Goal: Task Accomplishment & Management: Use online tool/utility

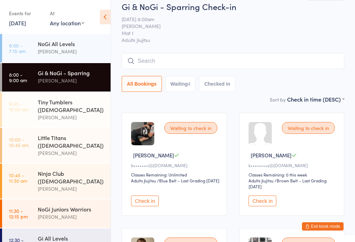
click at [197, 59] on input "search" at bounding box center [233, 61] width 223 height 16
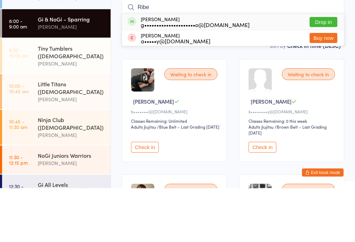
type input "Ribe"
click at [329, 71] on button "Drop in" at bounding box center [324, 76] width 28 height 10
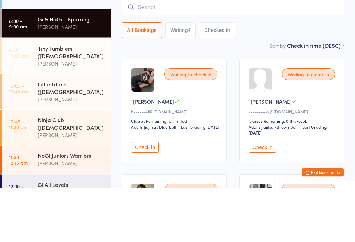
scroll to position [63, 0]
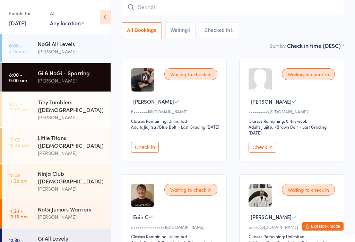
click at [155, 145] on button "Check in" at bounding box center [145, 147] width 28 height 11
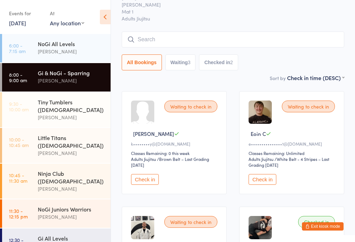
scroll to position [0, 0]
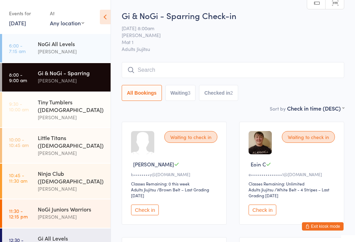
click at [177, 67] on input "search" at bounding box center [233, 70] width 223 height 16
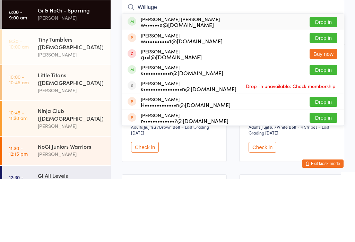
type input "Willlage"
click at [320, 80] on button "Drop in" at bounding box center [324, 85] width 28 height 10
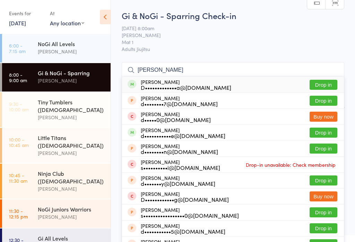
type input "[PERSON_NAME]"
click at [329, 84] on button "Drop in" at bounding box center [324, 85] width 28 height 10
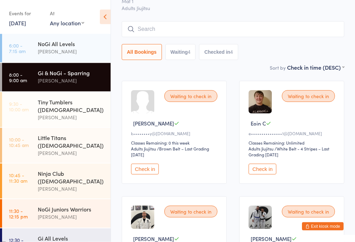
scroll to position [41, 0]
click at [269, 174] on button "Check in" at bounding box center [263, 169] width 28 height 11
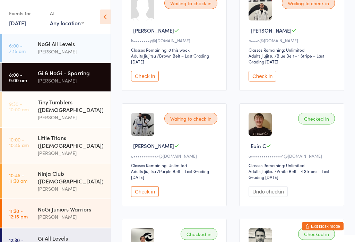
click at [150, 197] on button "Check in" at bounding box center [145, 192] width 28 height 11
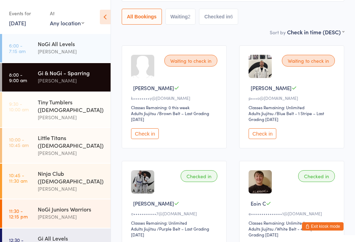
scroll to position [0, 0]
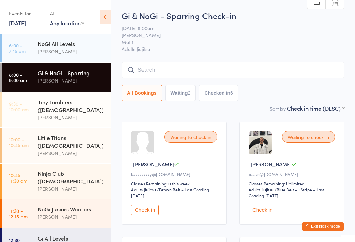
click at [169, 68] on input "search" at bounding box center [233, 70] width 223 height 16
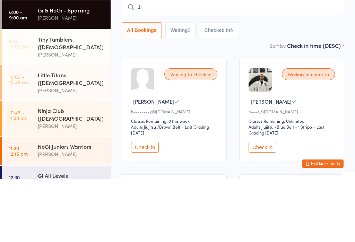
type input "J"
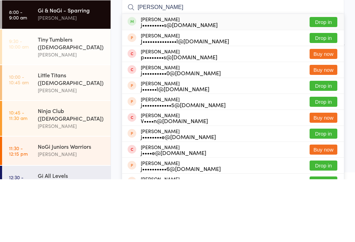
type input "[PERSON_NAME]"
click at [327, 80] on button "Drop in" at bounding box center [324, 85] width 28 height 10
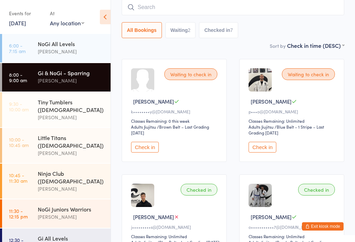
click at [148, 148] on button "Check in" at bounding box center [145, 147] width 28 height 11
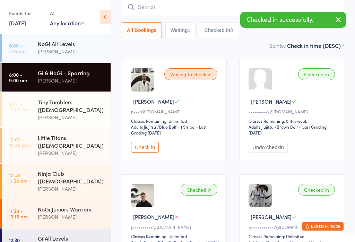
click at [150, 150] on button "Check in" at bounding box center [145, 147] width 28 height 11
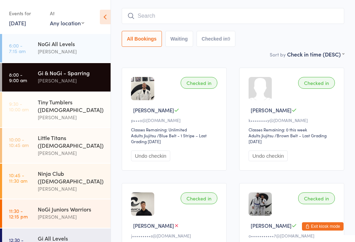
scroll to position [0, 0]
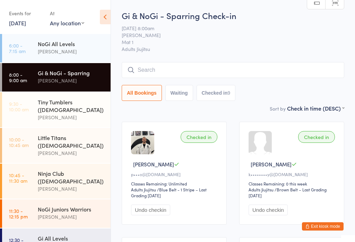
click at [207, 63] on input "search" at bounding box center [233, 70] width 223 height 16
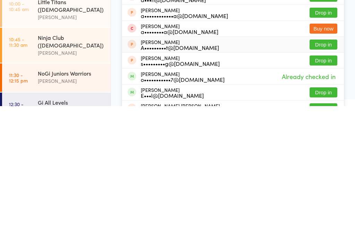
type input "[PERSON_NAME]"
click at [122, 173] on div "[PERSON_NAME] A•••••••••t@[DOMAIN_NAME] Drop in" at bounding box center [233, 181] width 222 height 16
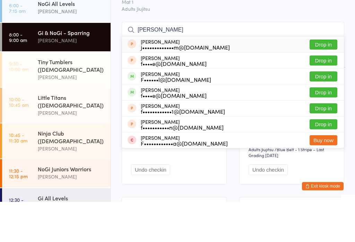
type input "[PERSON_NAME]"
click at [325, 112] on button "Drop in" at bounding box center [324, 117] width 28 height 10
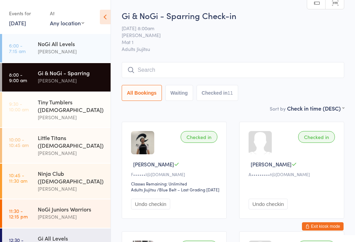
click at [205, 68] on input "search" at bounding box center [233, 70] width 223 height 16
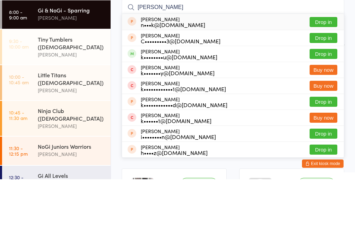
type input "[PERSON_NAME]"
click at [320, 112] on button "Drop in" at bounding box center [324, 117] width 28 height 10
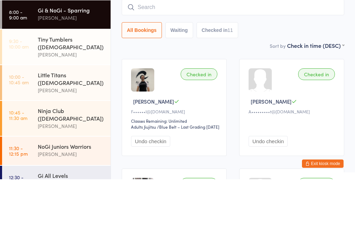
scroll to position [63, 0]
